Goal: Task Accomplishment & Management: Use online tool/utility

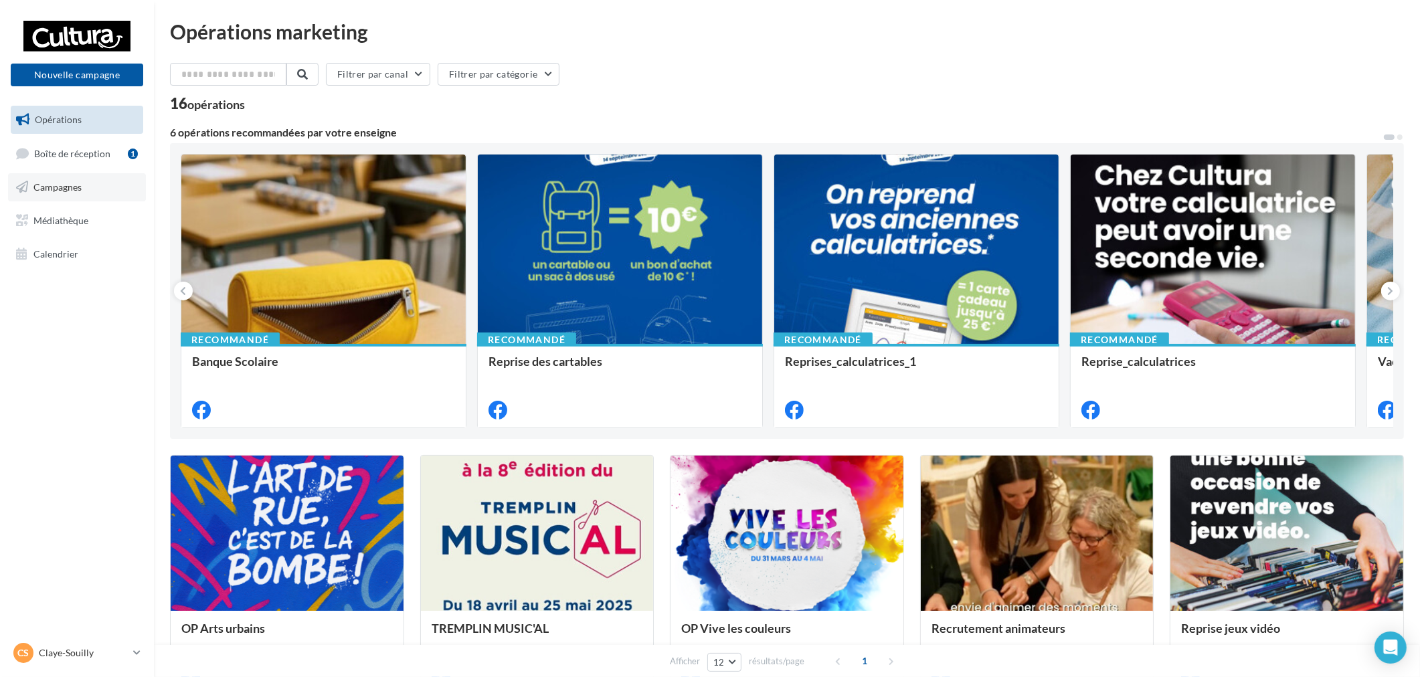
click at [78, 177] on link "Campagnes" at bounding box center [77, 187] width 138 height 28
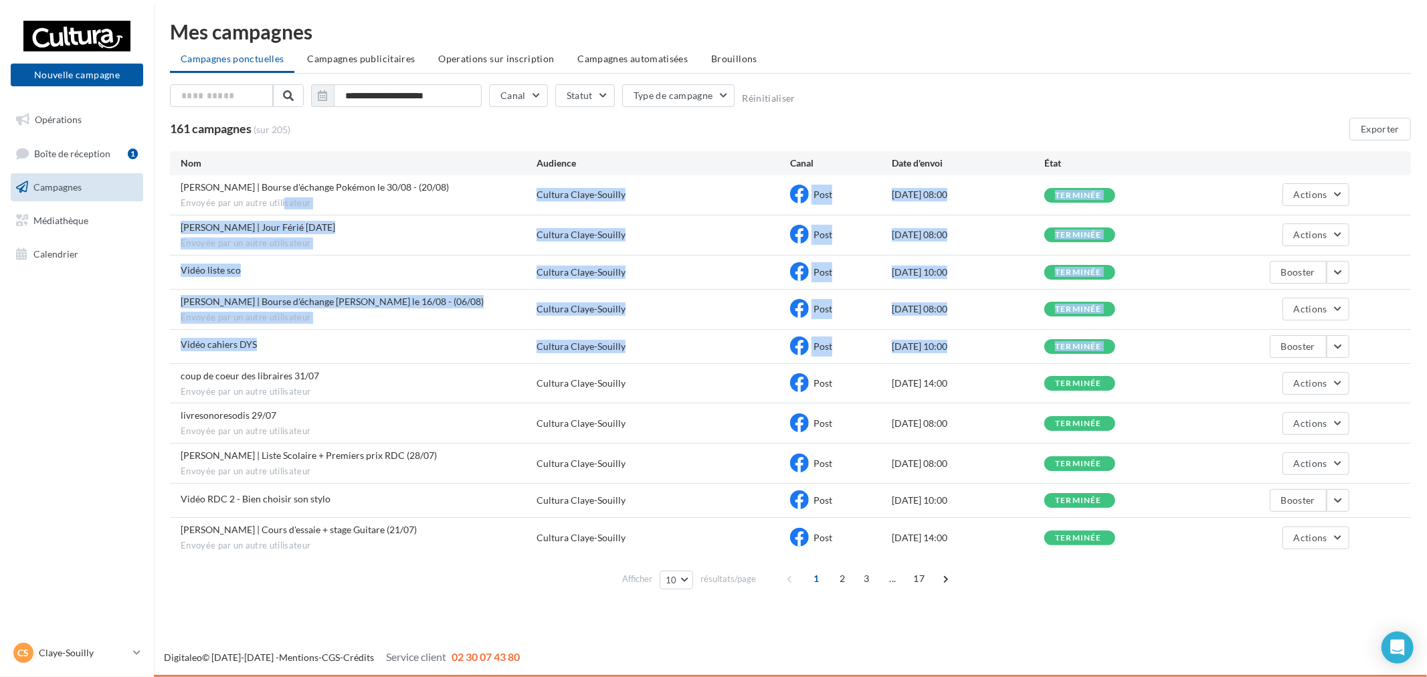
drag, startPoint x: 284, startPoint y: 203, endPoint x: 333, endPoint y: 376, distance: 180.1
click at [331, 375] on div "[PERSON_NAME] | Bourse d'échange Pokémon le 30/08 - (20/08) Envoyée par un autr…" at bounding box center [790, 366] width 1241 height 382
click at [426, 366] on div "coup de coeur des libraires 31/07 Envoyée par un autre utilisateur Cultura Clay…" at bounding box center [790, 383] width 1241 height 39
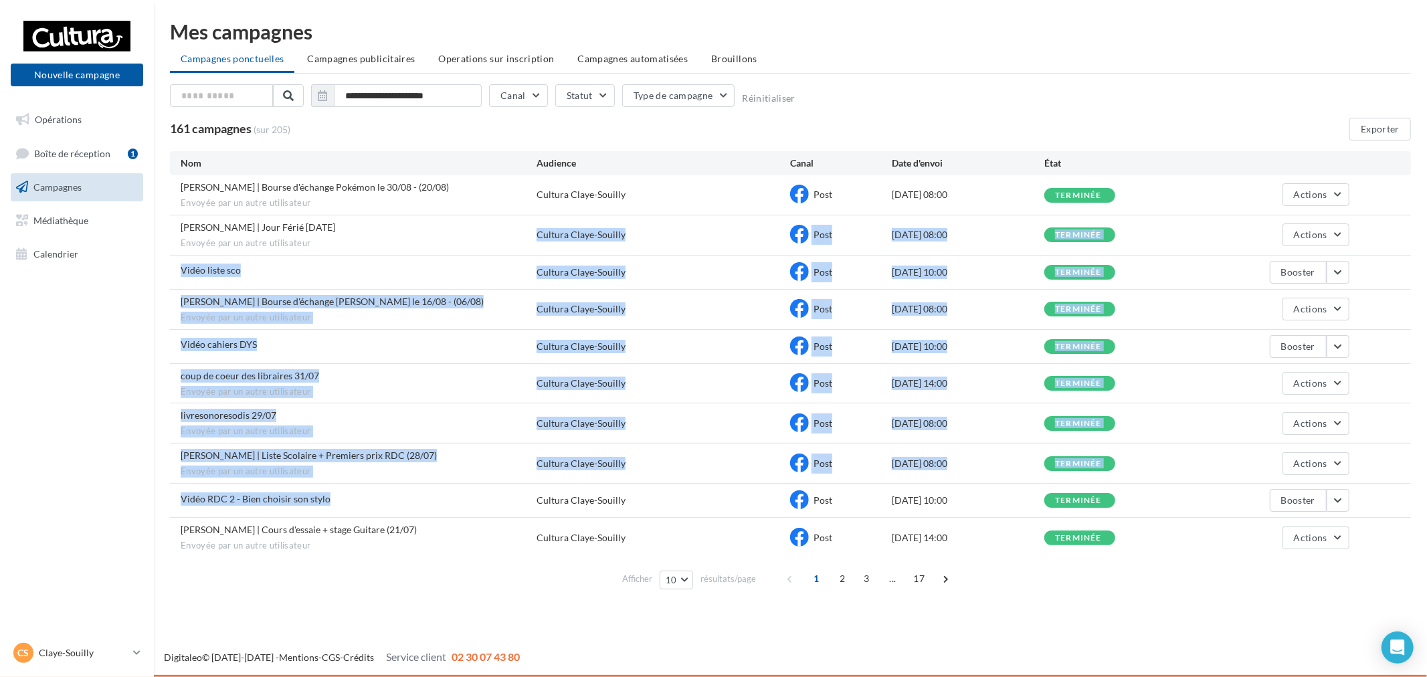
drag, startPoint x: 298, startPoint y: 250, endPoint x: 398, endPoint y: 526, distance: 293.2
click at [346, 520] on div "[PERSON_NAME] | Bourse d'échange Pokémon le 30/08 - (20/08) Envoyée par un autr…" at bounding box center [790, 366] width 1241 height 382
click at [435, 524] on div "[PERSON_NAME] | Cours d'essaie + stage Guitare (21/07) Envoyée par un autre uti…" at bounding box center [790, 537] width 1241 height 39
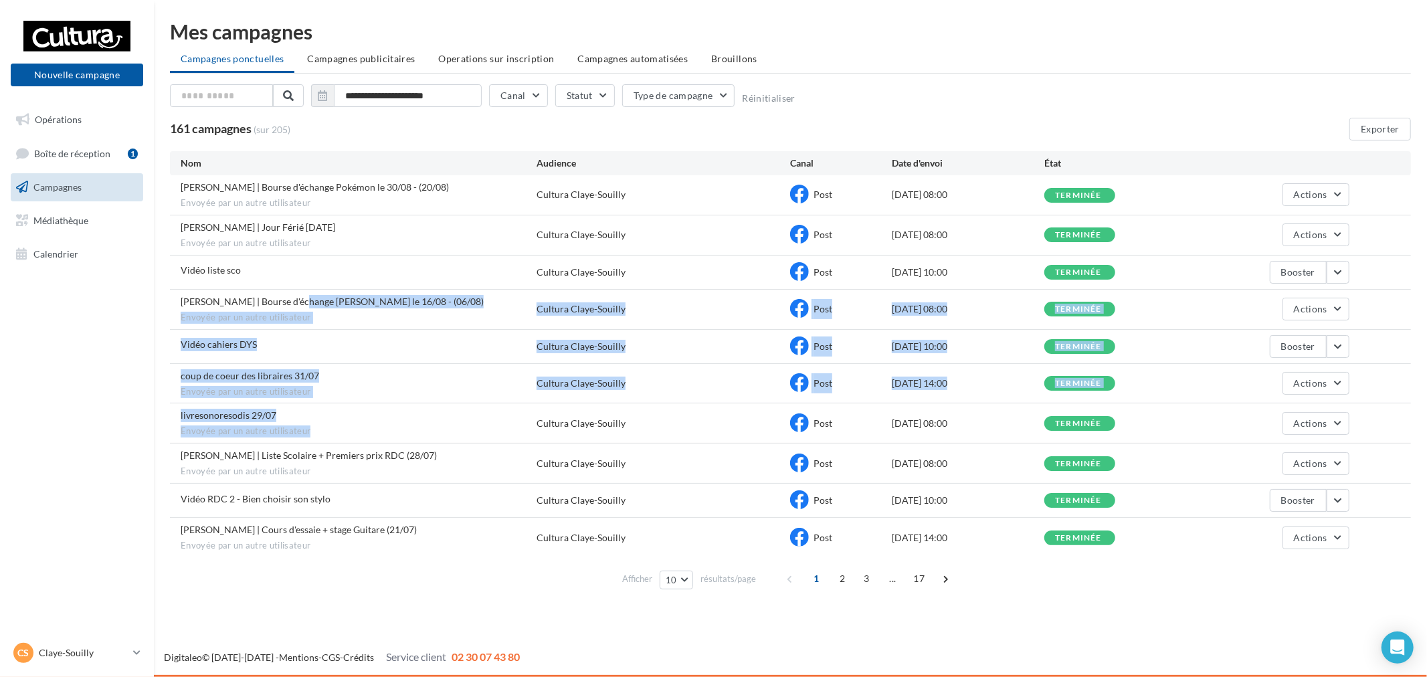
drag, startPoint x: 295, startPoint y: 345, endPoint x: 344, endPoint y: 438, distance: 105.1
click at [311, 440] on div "[PERSON_NAME] | Bourse d'échange Pokémon le 30/08 - (20/08) Envoyée par un autr…" at bounding box center [790, 366] width 1241 height 382
click at [391, 438] on span "Envoyée par un autre utilisateur" at bounding box center [359, 432] width 356 height 12
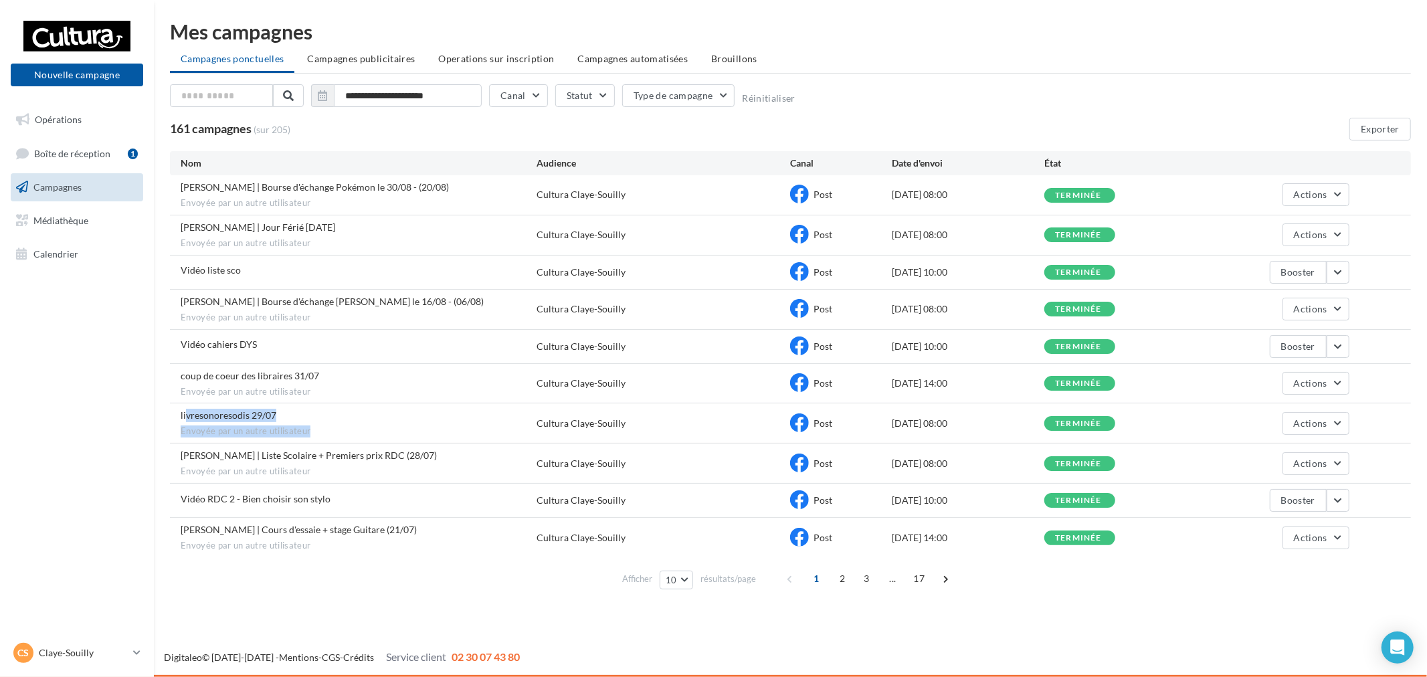
drag, startPoint x: 197, startPoint y: 416, endPoint x: 355, endPoint y: 436, distance: 159.2
click at [324, 436] on div "livresonoresodis 29/07 Envoyée par un autre utilisateur" at bounding box center [359, 423] width 356 height 29
click at [423, 440] on div "livresonoresodis 29/07 Envoyée par un autre utilisateur Cultura Claye-Souilly P…" at bounding box center [790, 423] width 1241 height 39
click at [59, 125] on link "Opérations" at bounding box center [77, 120] width 138 height 28
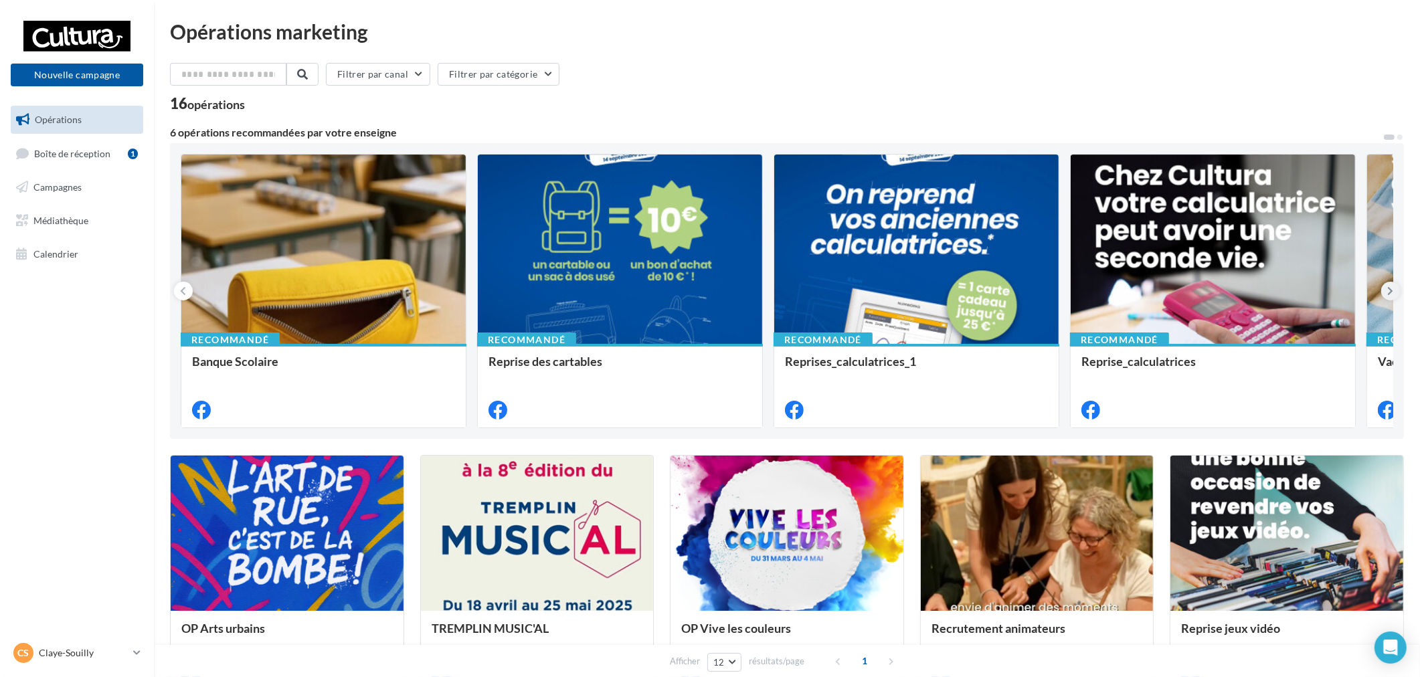
click at [1395, 294] on button at bounding box center [1390, 291] width 19 height 19
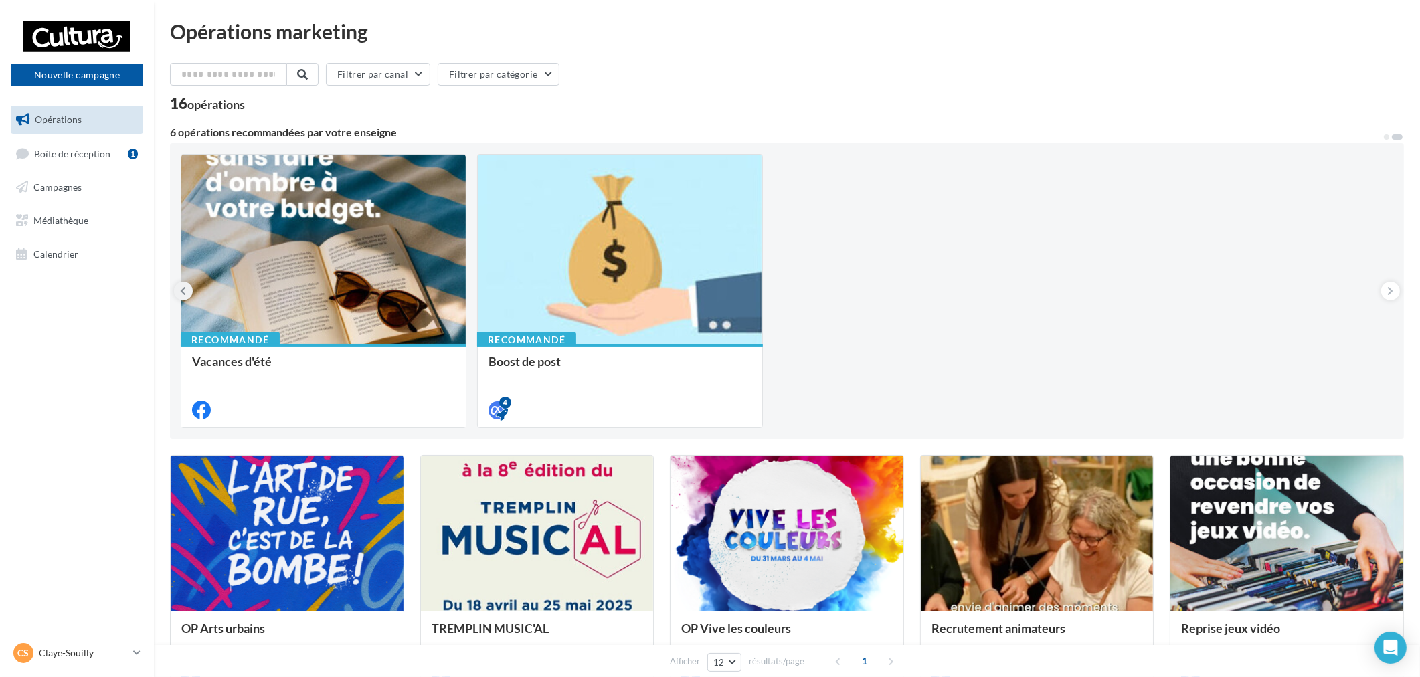
click at [176, 290] on button at bounding box center [183, 291] width 19 height 19
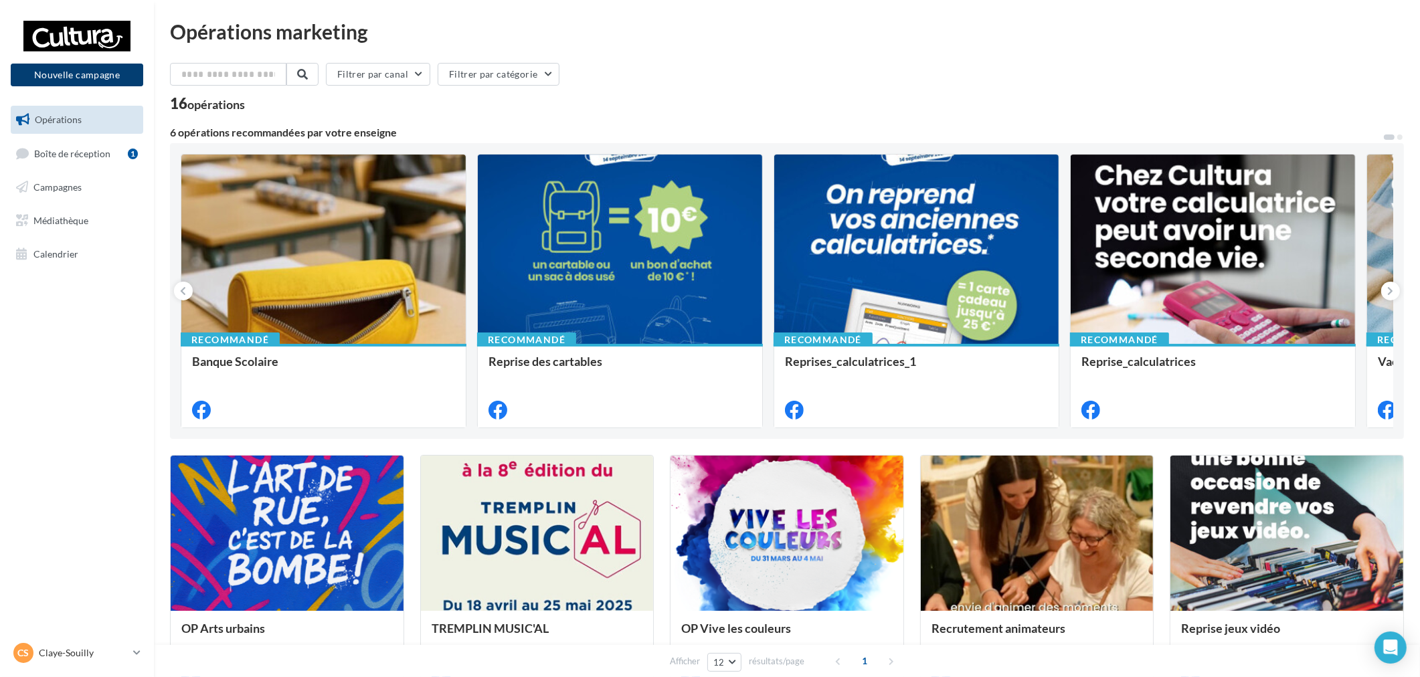
click at [85, 72] on button "Nouvelle campagne" at bounding box center [77, 75] width 133 height 23
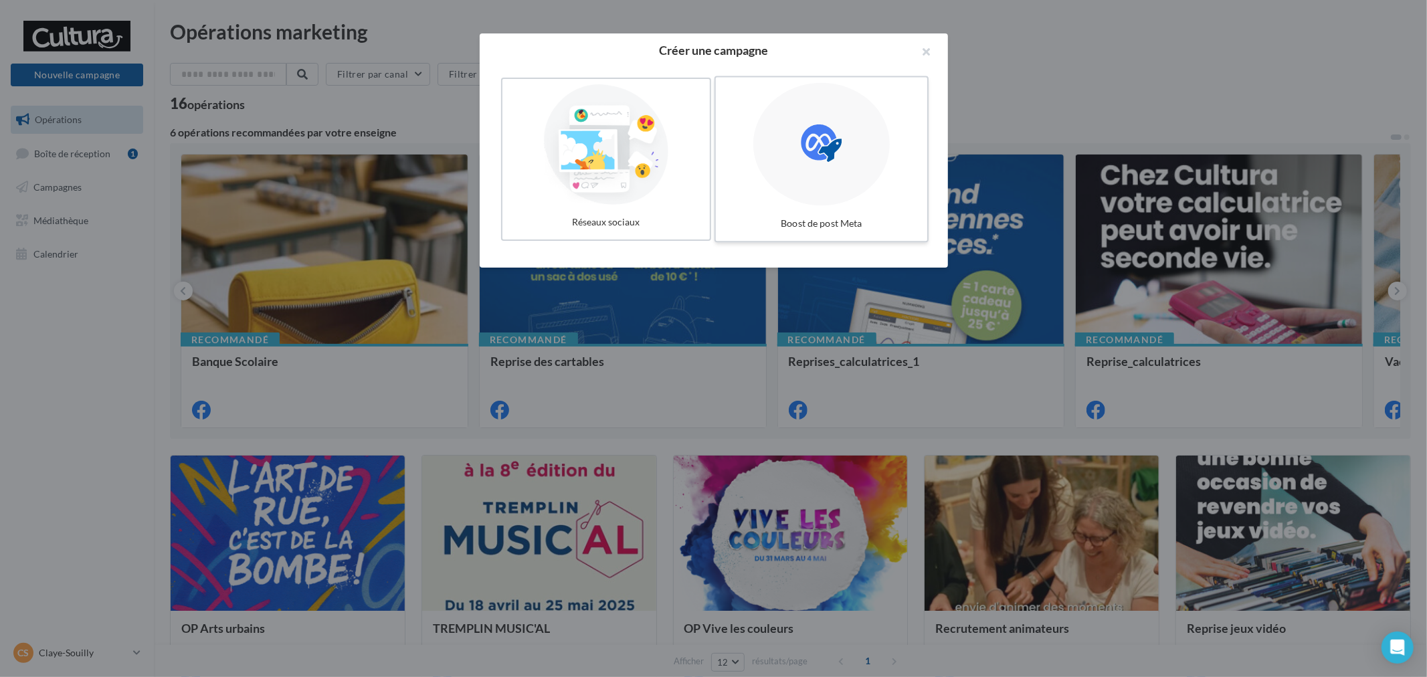
click at [920, 199] on label "Boost de post Meta" at bounding box center [821, 159] width 214 height 167
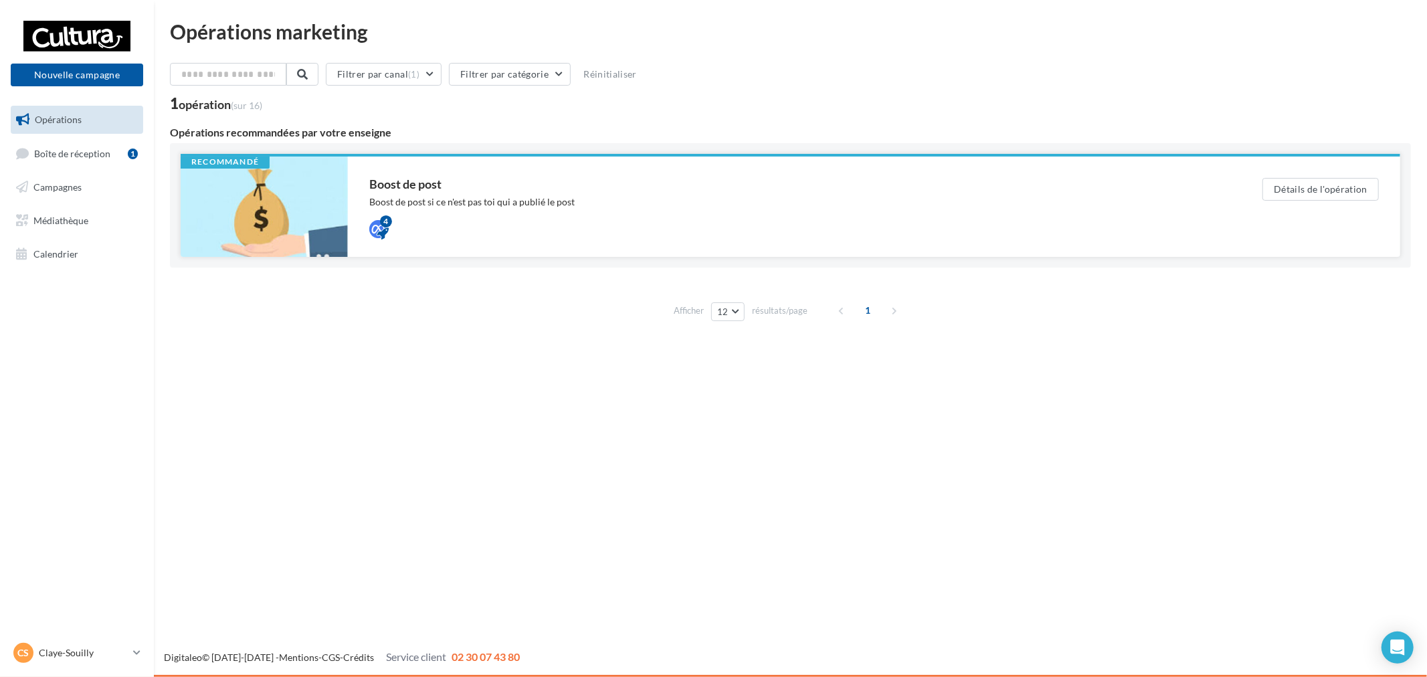
click at [446, 223] on div "4" at bounding box center [789, 228] width 840 height 16
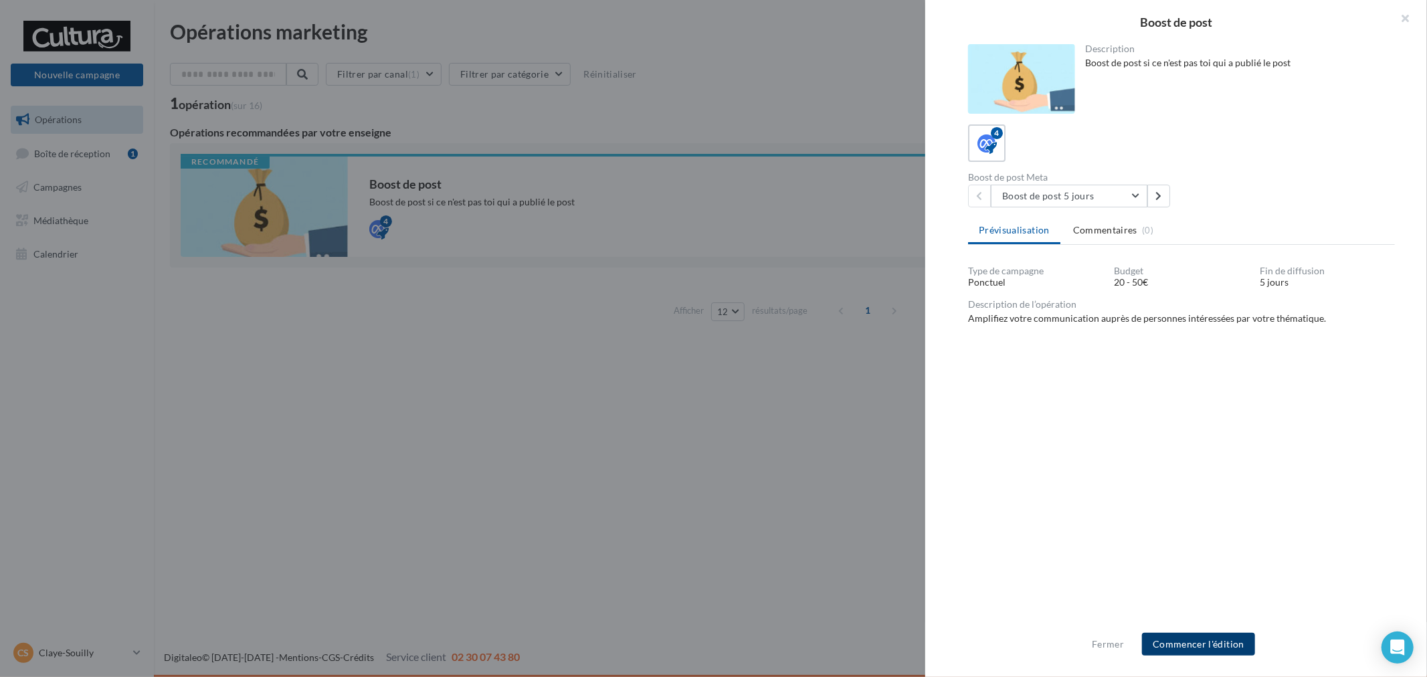
click at [1211, 637] on button "Commencer l'édition" at bounding box center [1198, 644] width 113 height 23
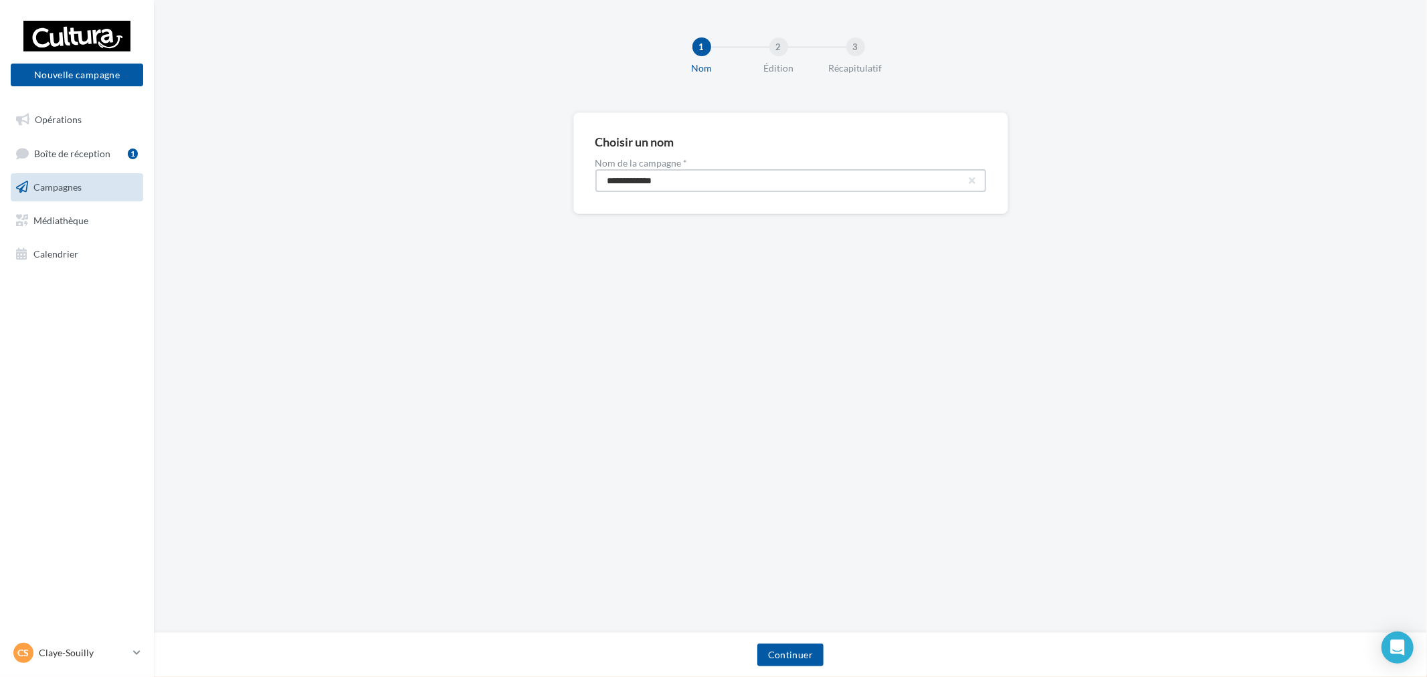
click at [825, 183] on input "**********" at bounding box center [791, 180] width 391 height 23
type input "**********"
click at [829, 645] on div "Continuer" at bounding box center [791, 658] width 1252 height 28
click at [696, 663] on div "Continuer" at bounding box center [791, 658] width 1252 height 28
click at [804, 652] on button "Continuer" at bounding box center [791, 655] width 66 height 23
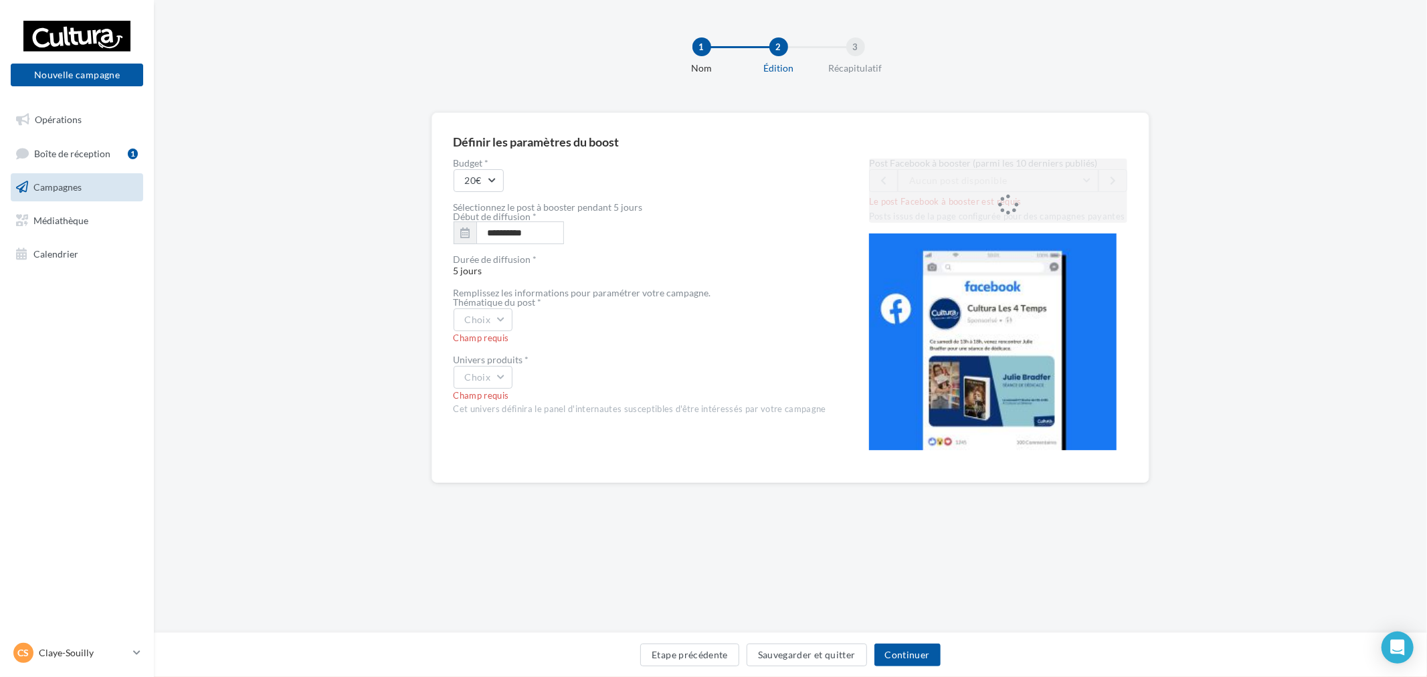
click at [1067, 184] on div "Post Facebook à booster (parmi les 10 derniers publiés) Aucun post disponible L…" at bounding box center [998, 191] width 259 height 64
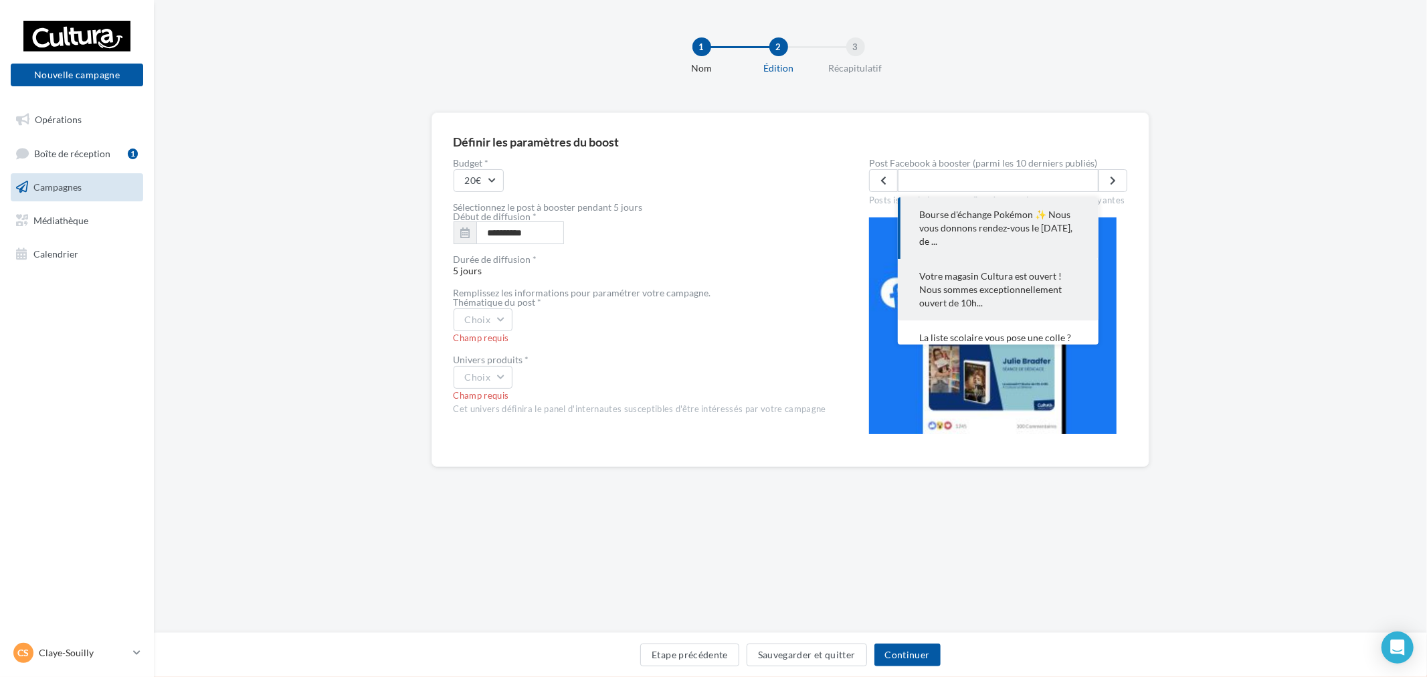
scroll to position [74, 0]
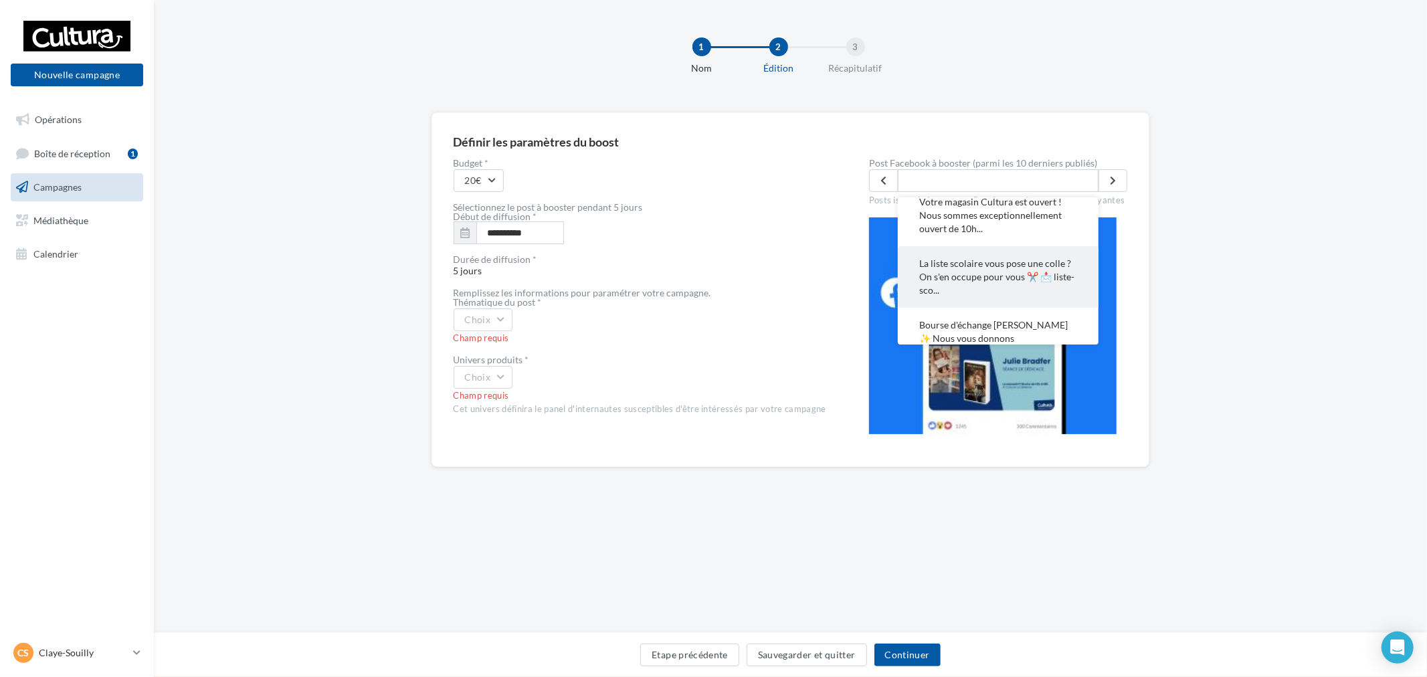
click at [1021, 252] on button "La liste scolaire vous pose une colle ? On s'en occupe pour vous ✂️ 📩 liste-sco…" at bounding box center [998, 277] width 201 height 62
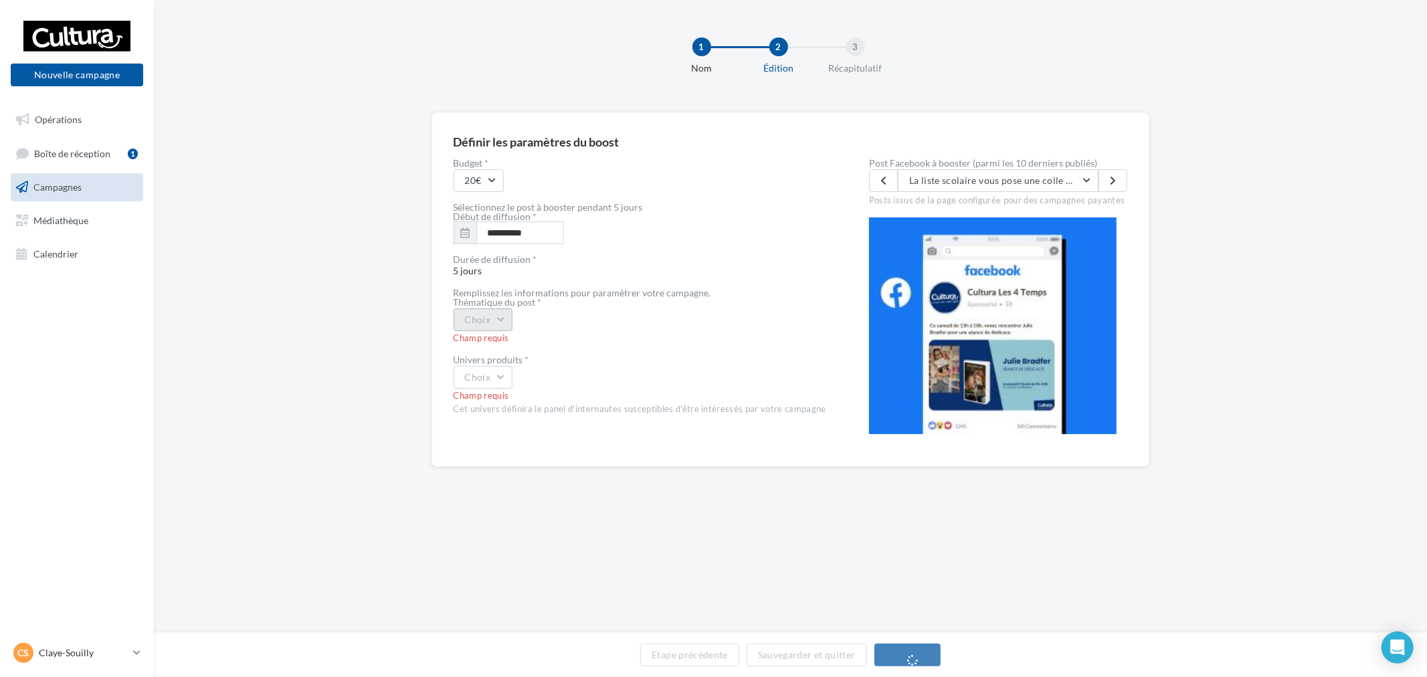
click at [491, 331] on button "Choix" at bounding box center [484, 320] width 60 height 23
click at [507, 466] on div "Autre" at bounding box center [537, 454] width 166 height 35
click at [494, 387] on span "Univers produits * Choix Champ requis Cet univers définira le panel d'internaut…" at bounding box center [640, 385] width 373 height 60
click at [466, 358] on div "Univers produits *" at bounding box center [640, 359] width 373 height 9
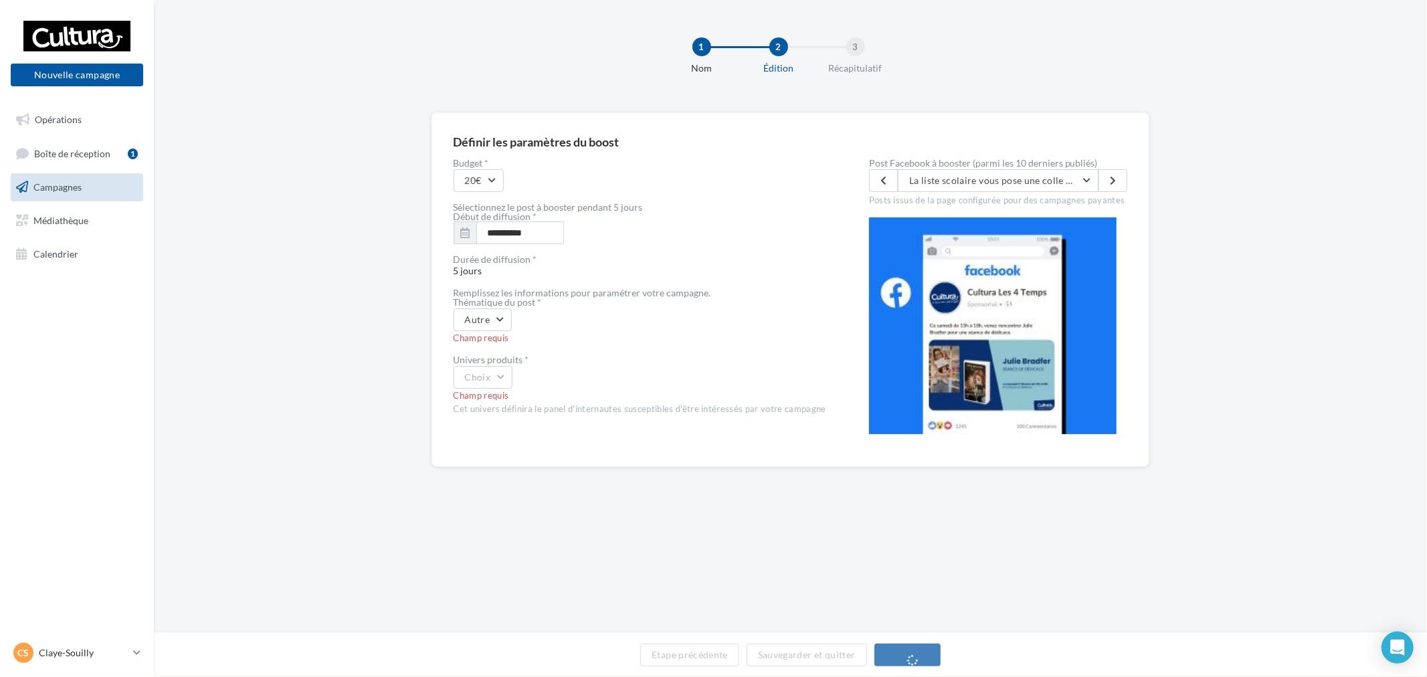
click at [492, 404] on div "Cet univers définira le panel d'internautes susceptibles d'être intéressés par …" at bounding box center [640, 410] width 373 height 12
click at [493, 353] on button "Choix" at bounding box center [484, 364] width 60 height 23
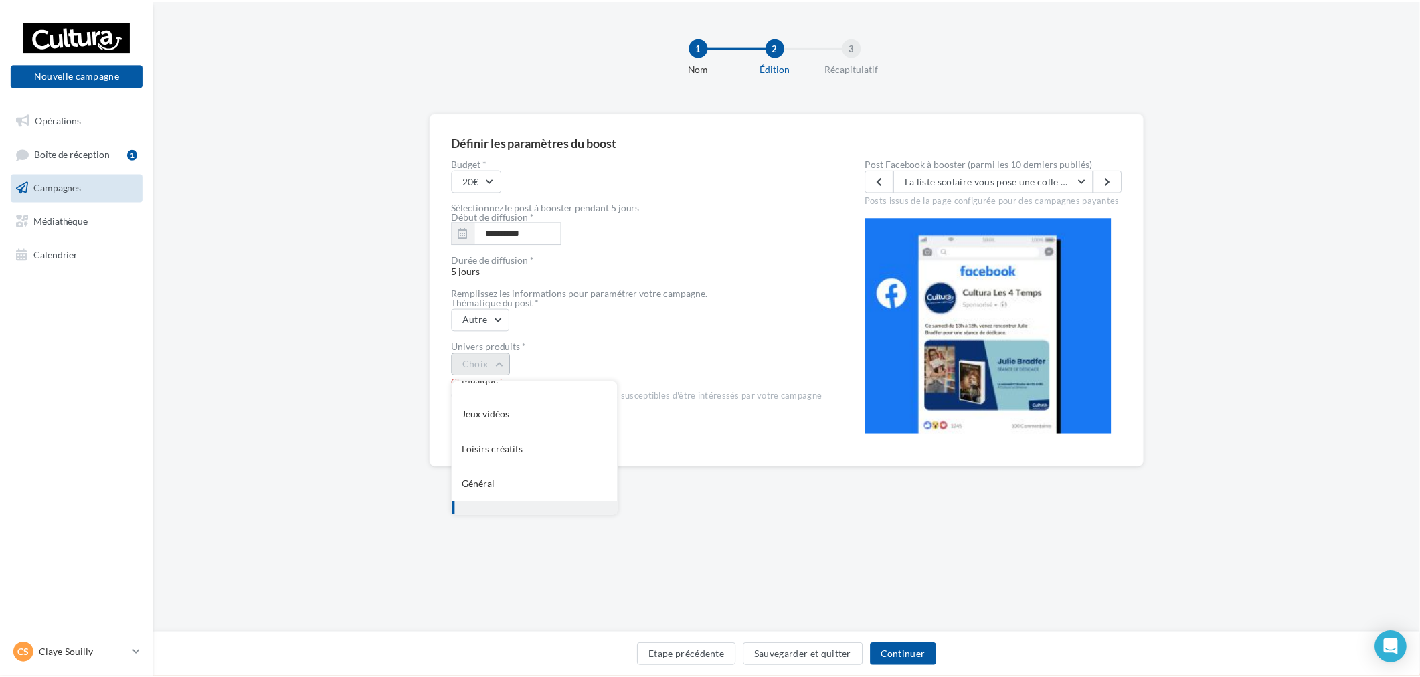
scroll to position [109, 0]
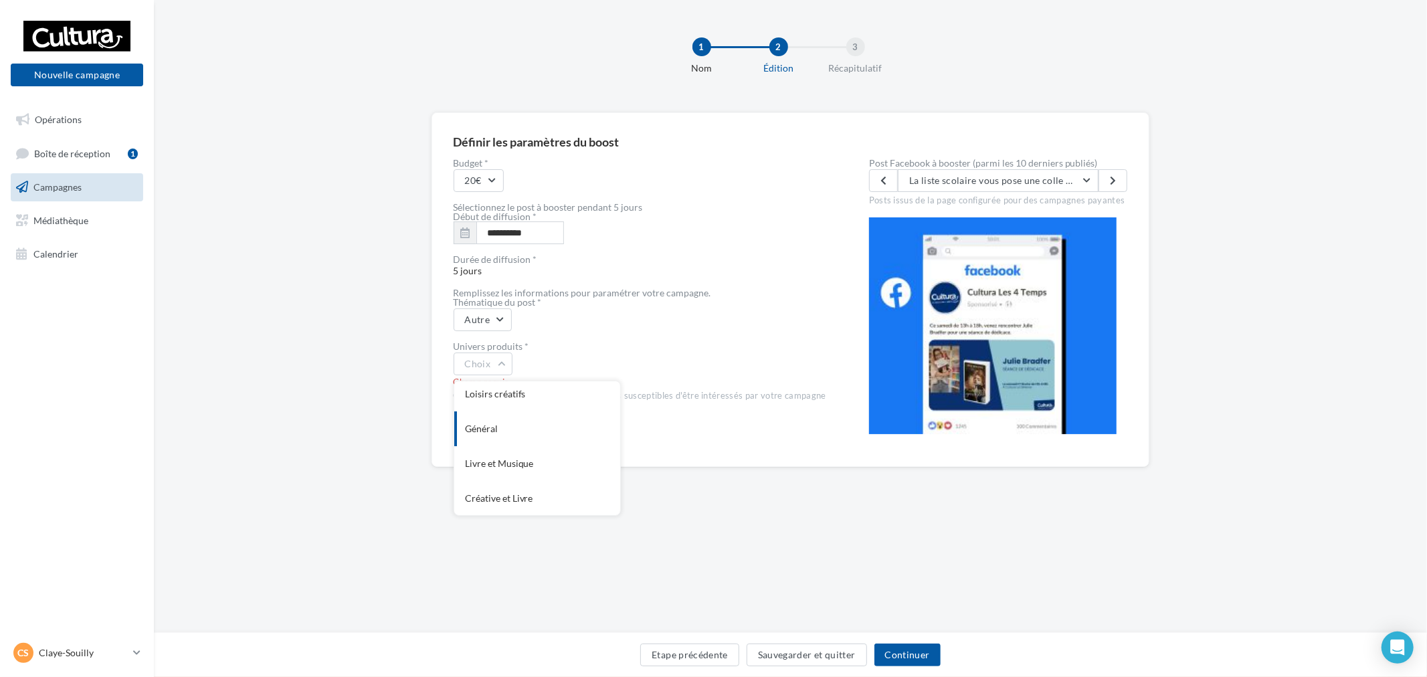
click at [543, 430] on div "Général" at bounding box center [537, 429] width 166 height 35
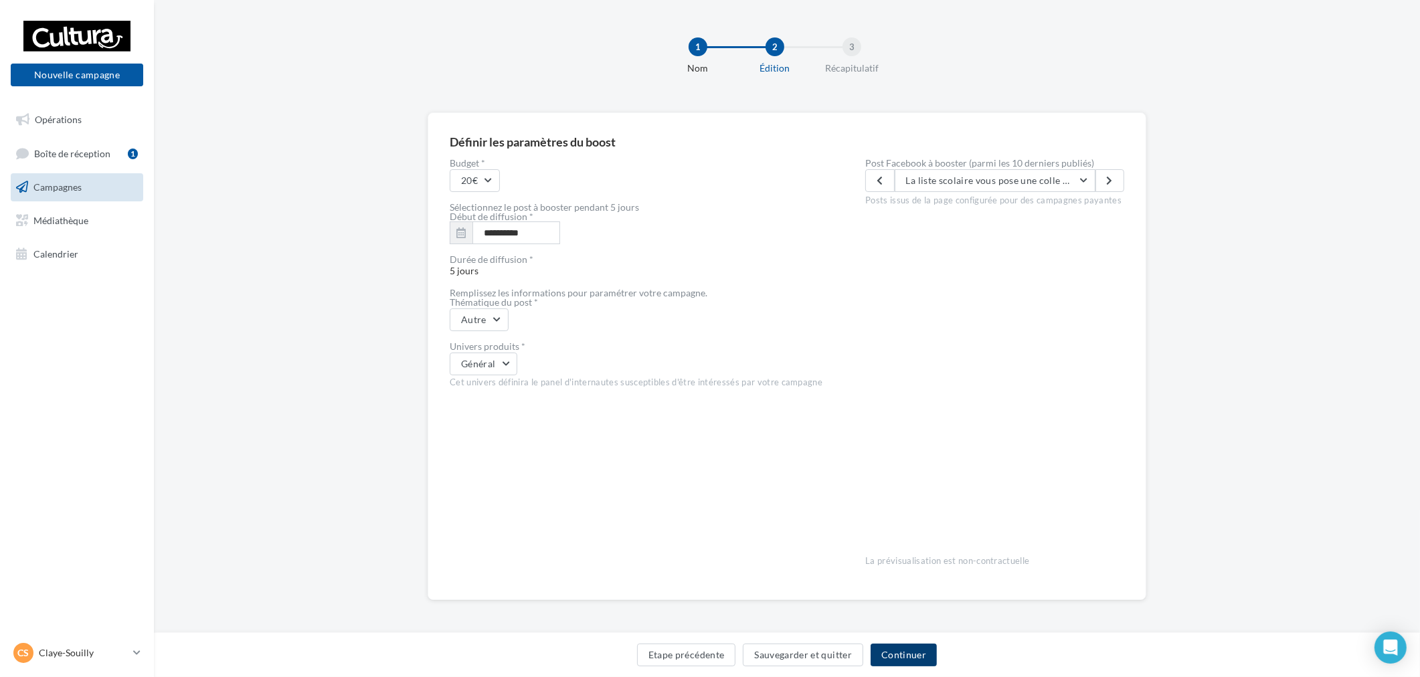
click at [902, 656] on button "Continuer" at bounding box center [904, 655] width 66 height 23
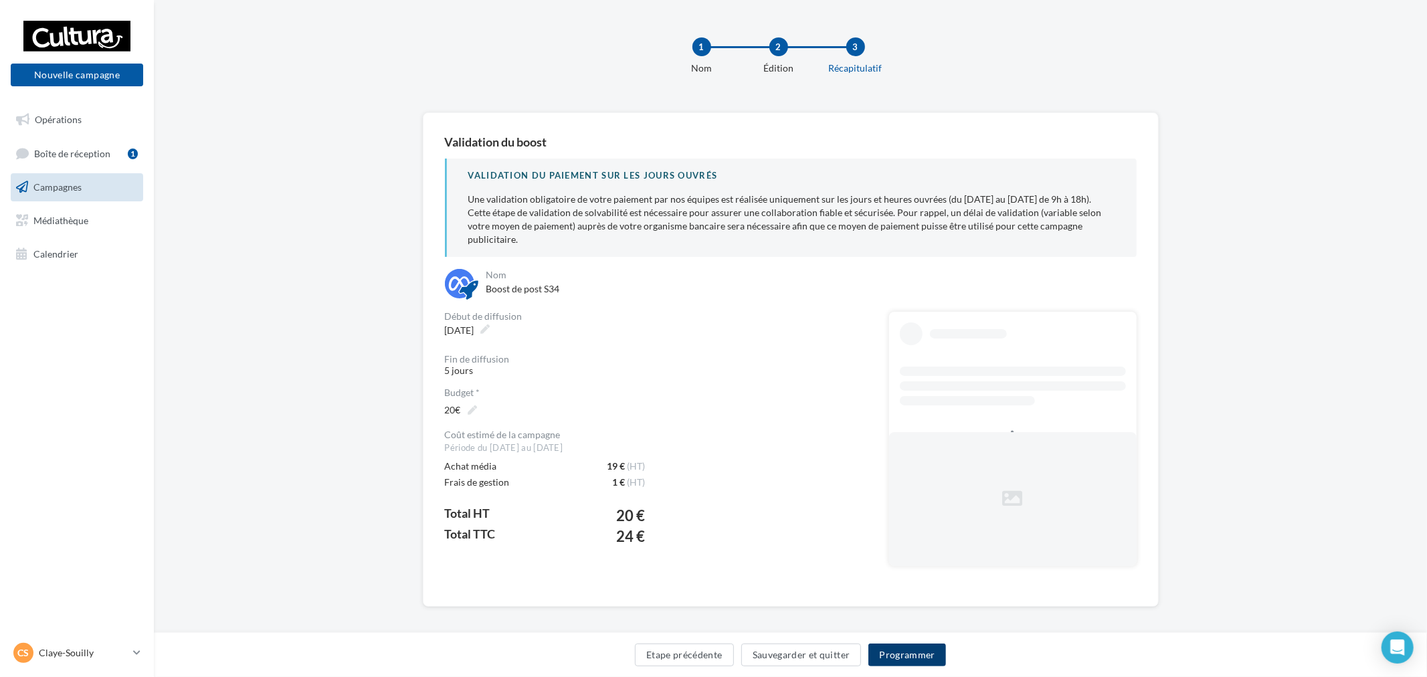
click at [919, 651] on button "Programmer" at bounding box center [908, 655] width 78 height 23
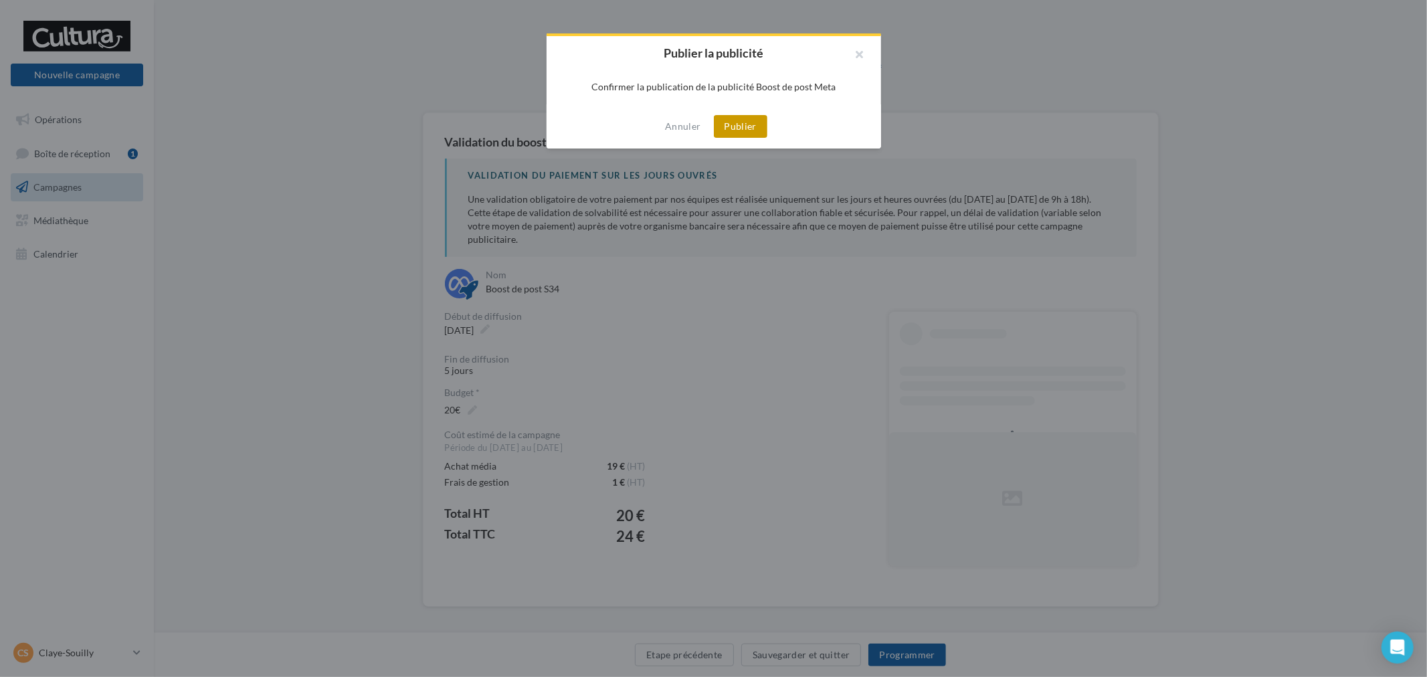
click at [747, 128] on button "Publier" at bounding box center [741, 126] width 54 height 23
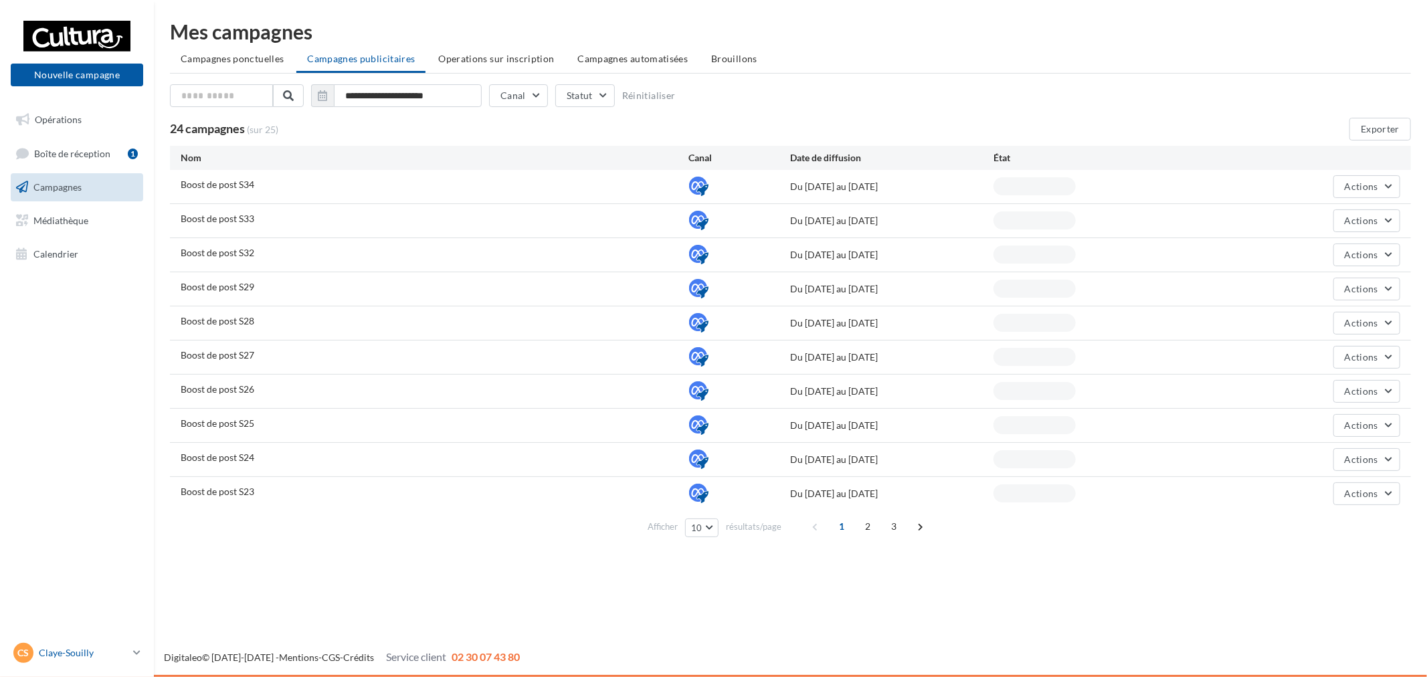
click at [114, 653] on p "Claye-Souilly" at bounding box center [83, 652] width 89 height 13
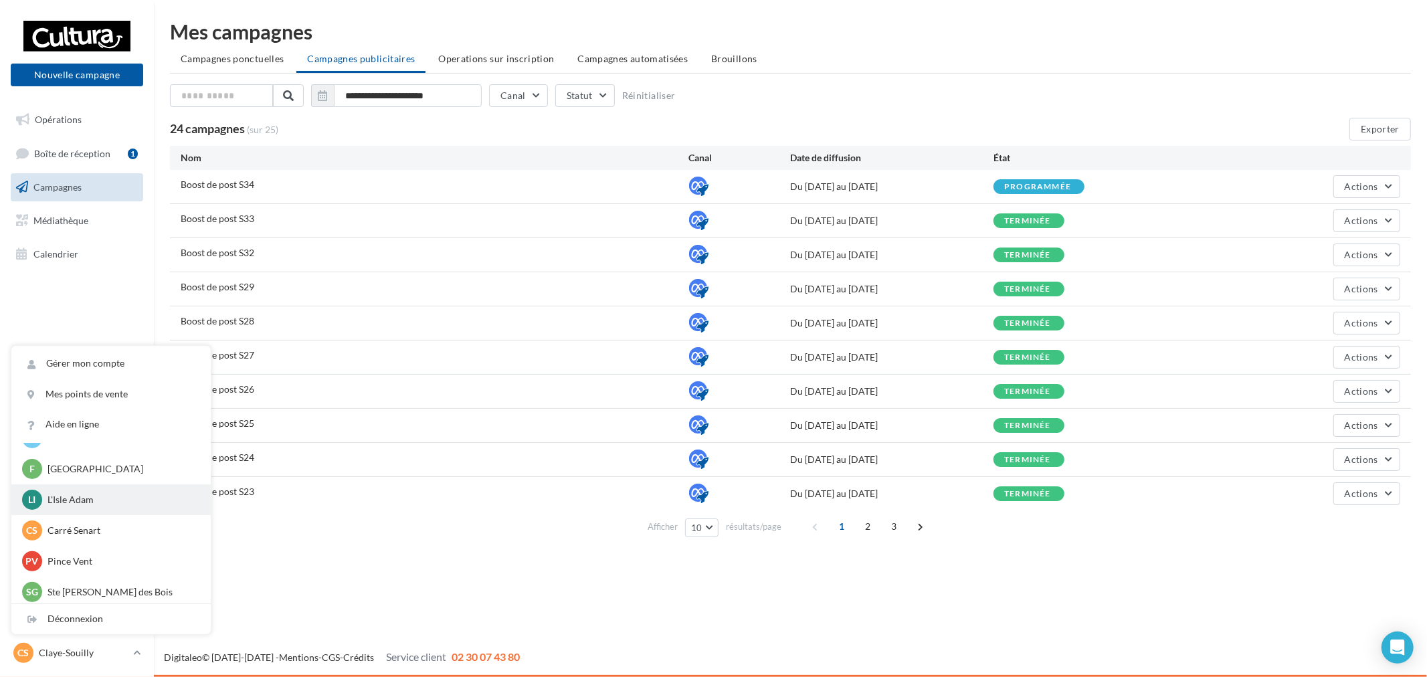
scroll to position [92, 0]
click at [98, 493] on p "L'Isle Adam" at bounding box center [121, 495] width 147 height 13
